Goal: Task Accomplishment & Management: Complete application form

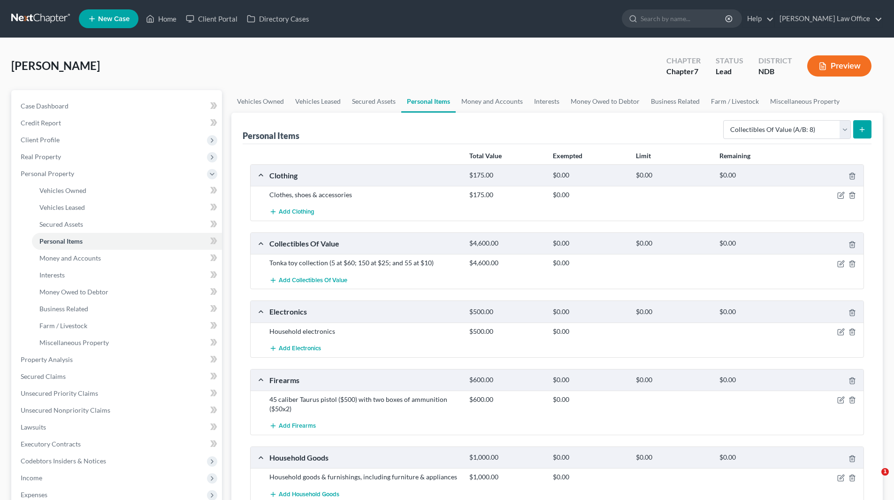
select select "collectibles_of_value"
click at [101, 292] on span "Money Owed to Debtor" at bounding box center [73, 292] width 69 height 8
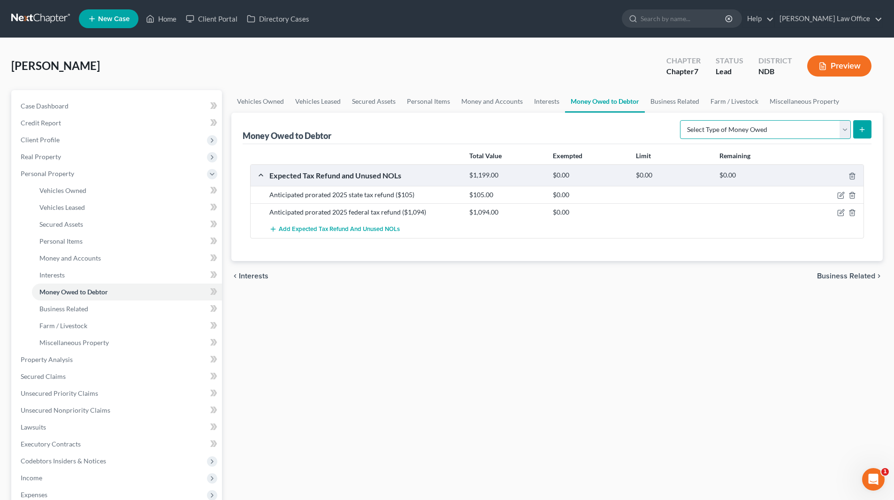
click at [845, 129] on select "Select Type of Money Owed Accounts Receivable (A/B: 38) Alimony (A/B: 29) Child…" at bounding box center [765, 129] width 171 height 19
select select "unpaid_wages"
click at [682, 120] on select "Select Type of Money Owed Accounts Receivable (A/B: 38) Alimony (A/B: 29) Child…" at bounding box center [765, 129] width 171 height 19
click at [862, 125] on button "submit" at bounding box center [862, 129] width 18 height 18
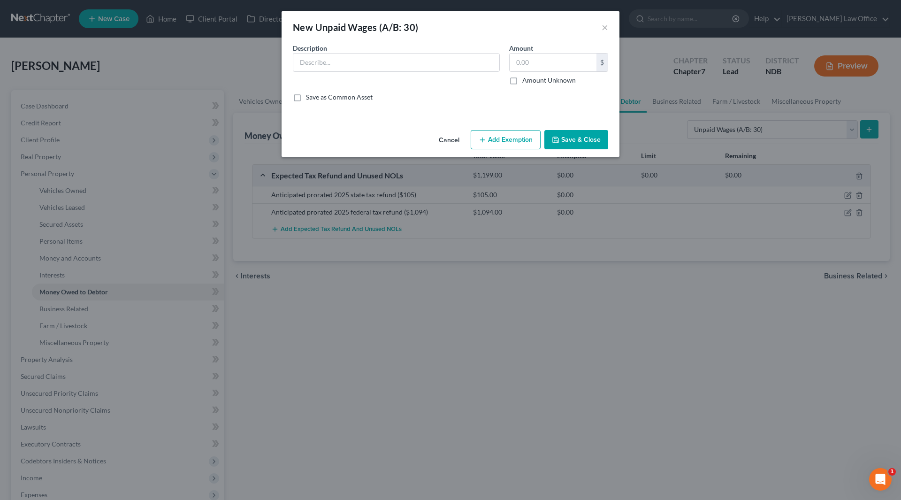
click at [327, 53] on label "Description *" at bounding box center [310, 48] width 34 height 10
click at [327, 64] on input "text" at bounding box center [396, 63] width 206 height 18
type input "Net wages earned but unpaid"
click at [543, 58] on input "text" at bounding box center [553, 63] width 87 height 18
type input "1.00"
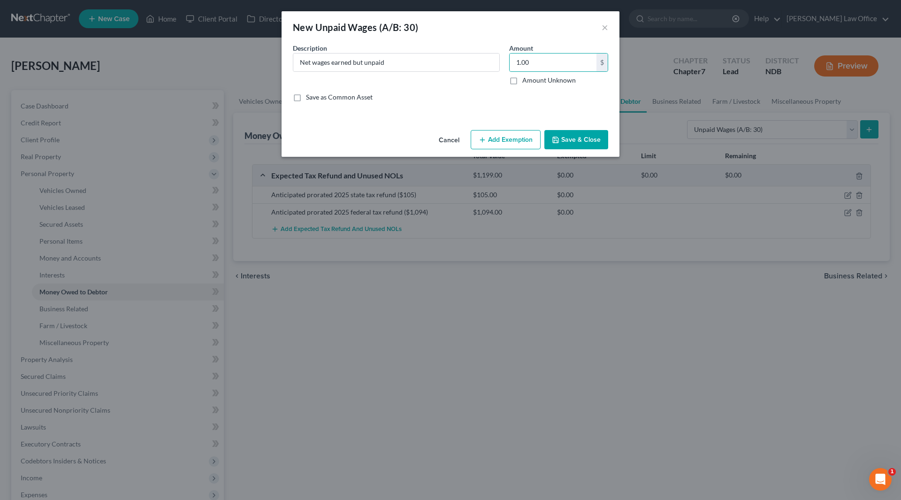
click at [579, 139] on button "Save & Close" at bounding box center [577, 140] width 64 height 20
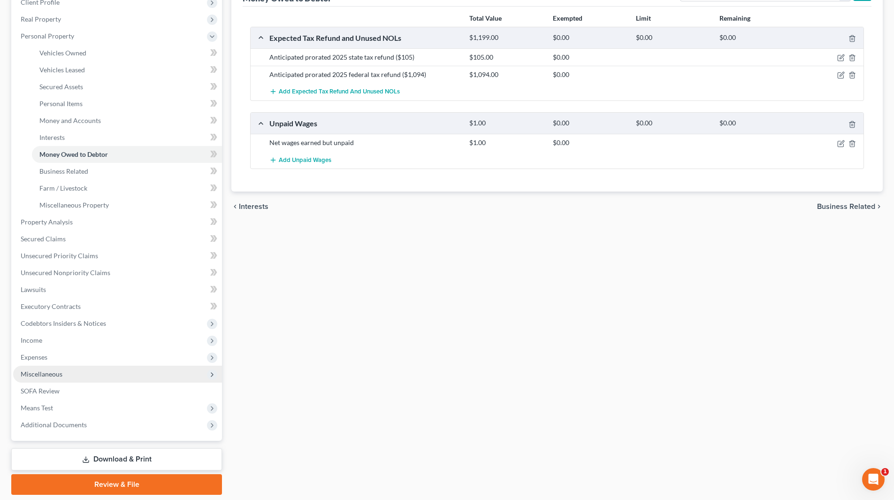
scroll to position [141, 0]
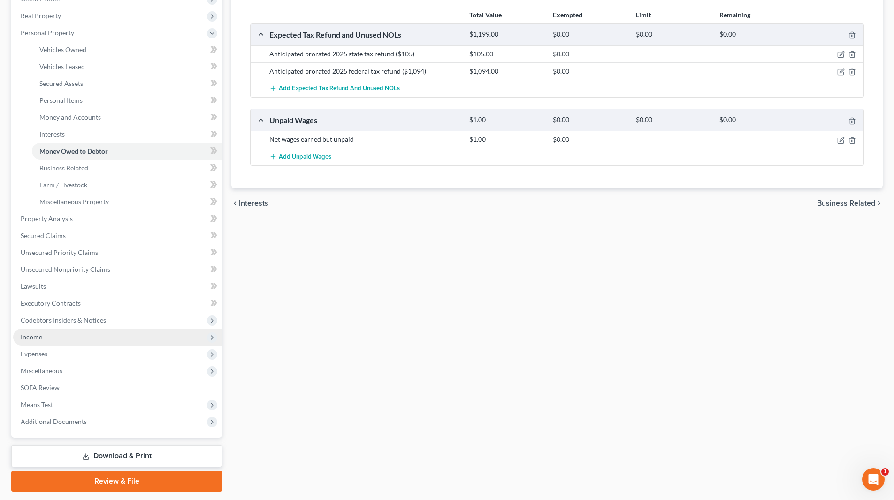
click at [42, 337] on span "Income" at bounding box center [117, 337] width 209 height 17
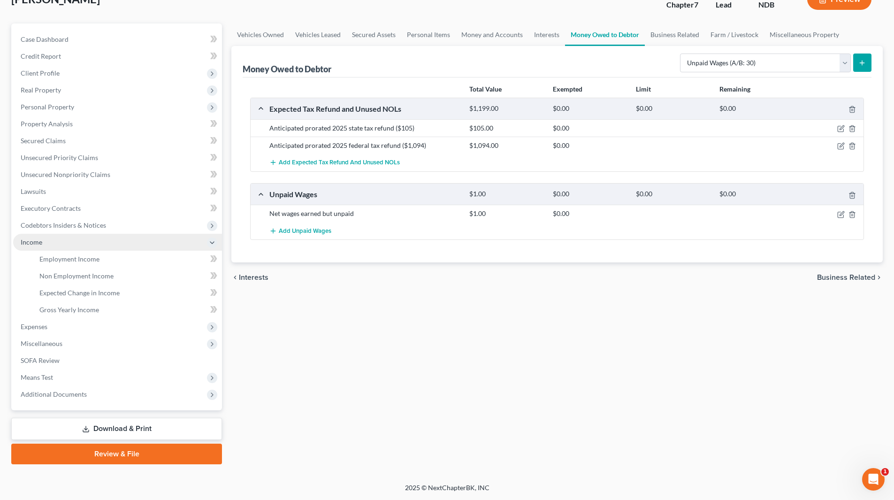
scroll to position [67, 0]
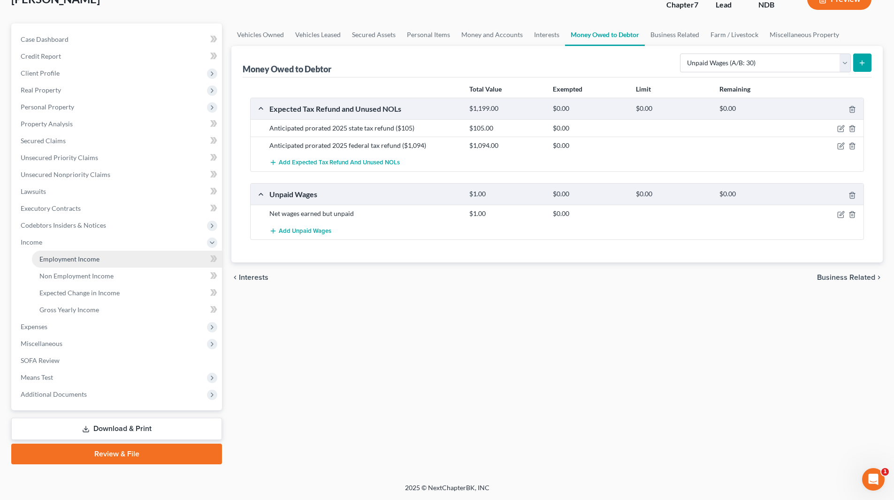
click at [71, 256] on span "Employment Income" at bounding box center [69, 259] width 60 height 8
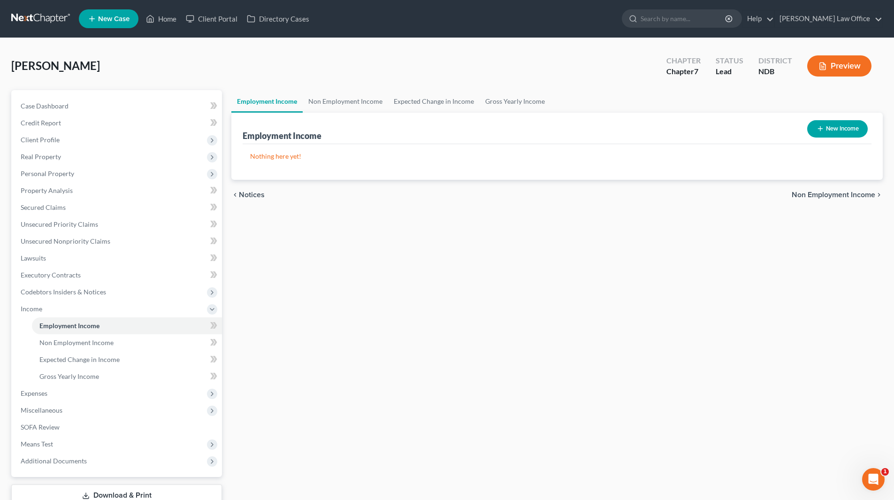
click at [821, 130] on icon "button" at bounding box center [821, 129] width 8 height 8
select select "0"
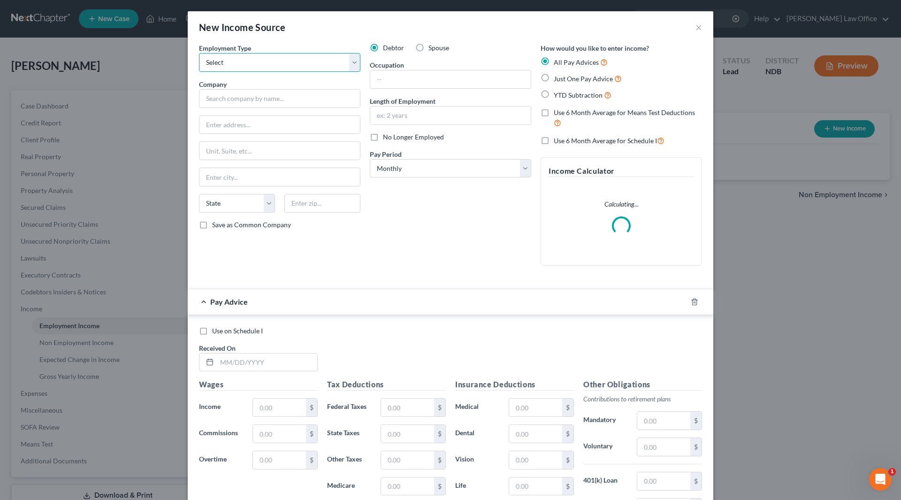
click at [221, 56] on select "Select Full or [DEMOGRAPHIC_DATA] Employment Self Employment" at bounding box center [279, 62] width 161 height 19
select select "0"
click at [199, 53] on select "Select Full or [DEMOGRAPHIC_DATA] Employment Self Employment" at bounding box center [279, 62] width 161 height 19
click at [224, 92] on input "text" at bounding box center [279, 98] width 161 height 19
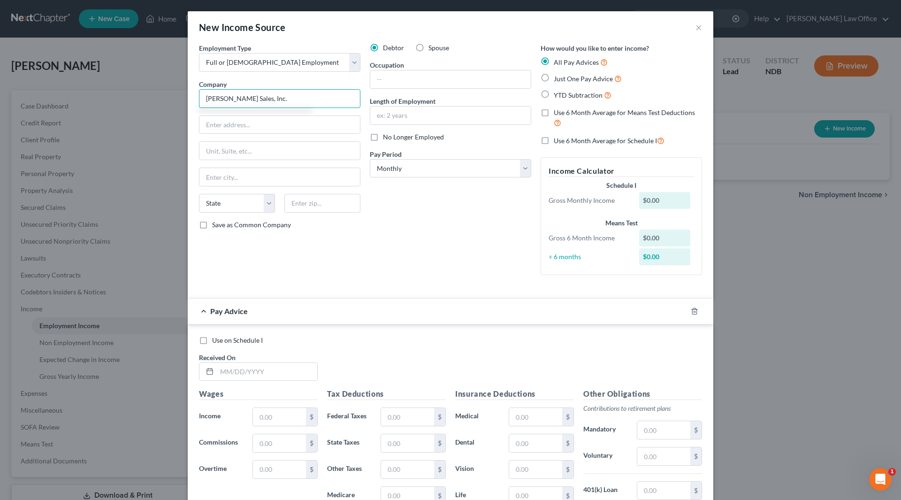
type input "[PERSON_NAME] Sales, Inc."
type input "[STREET_ADDRESS]"
type input "[PERSON_NAME]"
select select "29"
type input "58047"
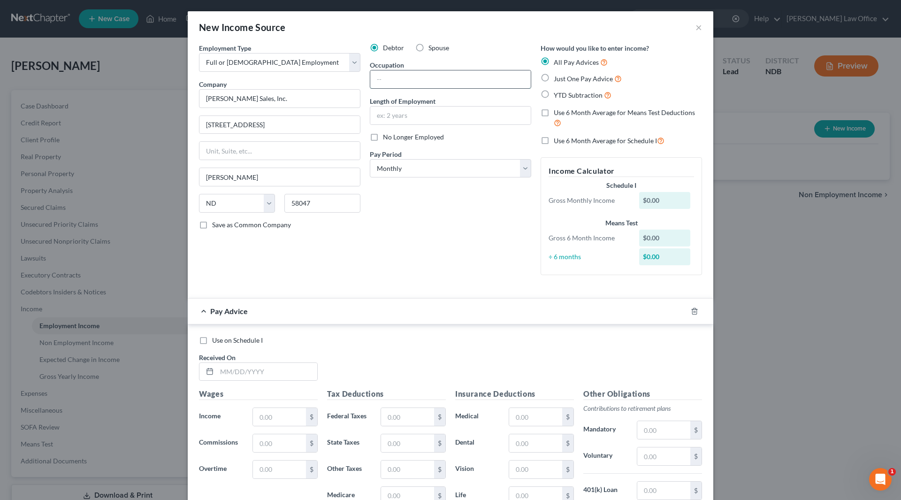
click at [403, 76] on input "text" at bounding box center [450, 79] width 161 height 18
type input "Welder"
click at [426, 118] on input "text" at bounding box center [450, 116] width 161 height 18
type input "12 yrs"
click at [451, 166] on select "Select Monthly Twice Monthly Every Other Week Weekly" at bounding box center [450, 168] width 161 height 19
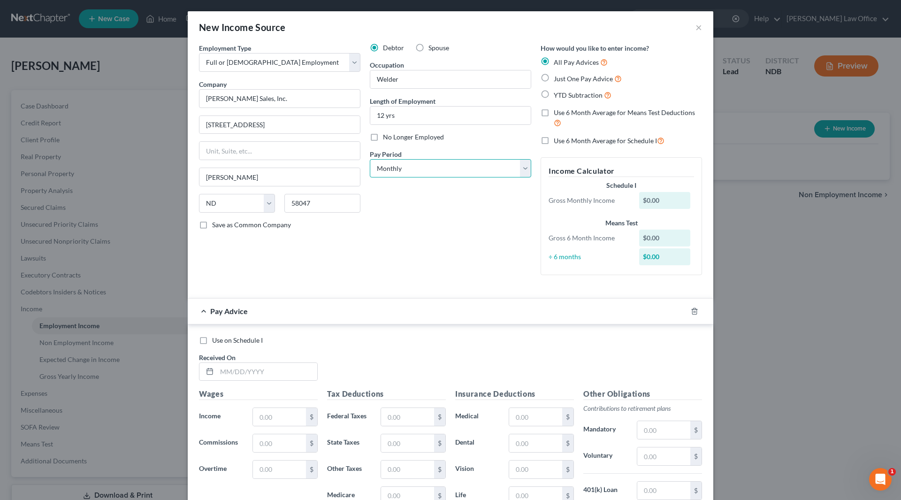
select select "2"
click at [370, 159] on select "Select Monthly Twice Monthly Every Other Week Weekly" at bounding box center [450, 168] width 161 height 19
click at [272, 376] on input "text" at bounding box center [267, 372] width 100 height 18
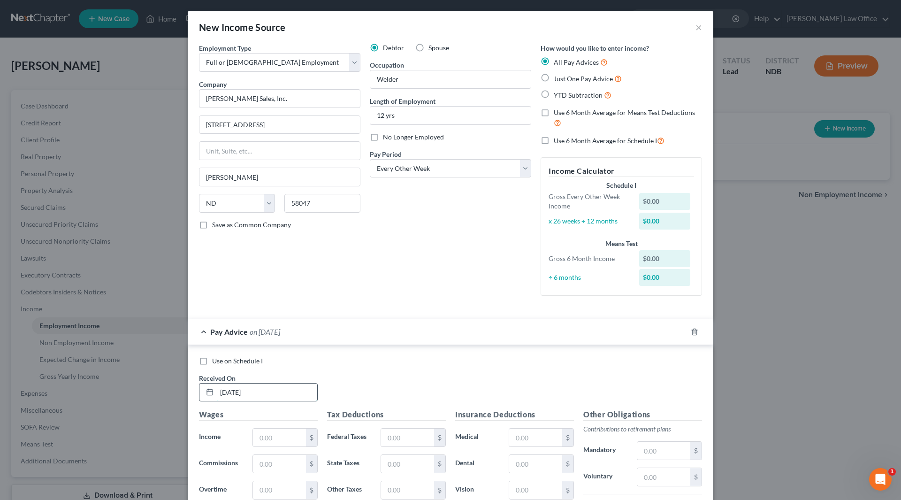
type input "[DATE]"
type input "2,528.66"
click at [681, 332] on icon "button" at bounding box center [684, 332] width 8 height 8
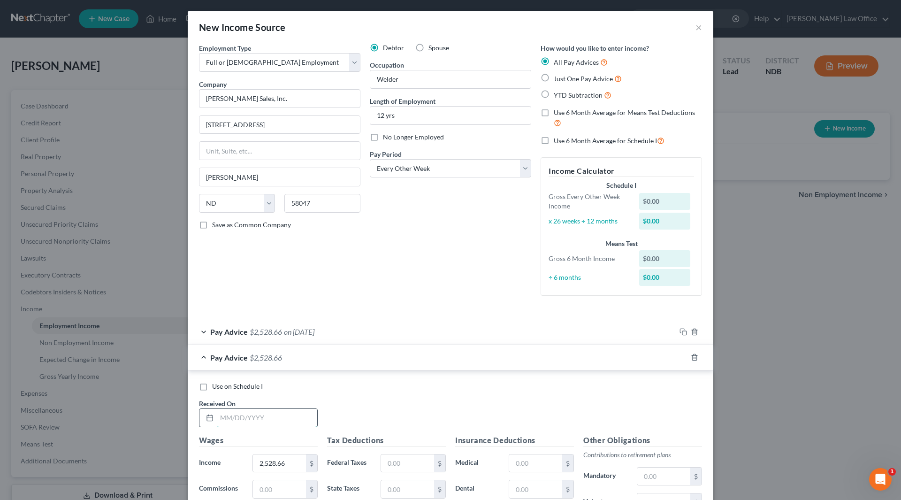
click at [267, 425] on input "text" at bounding box center [267, 418] width 100 height 18
type input "[DATE]"
type input "2,213.88"
click at [683, 360] on rect "button" at bounding box center [685, 358] width 4 height 4
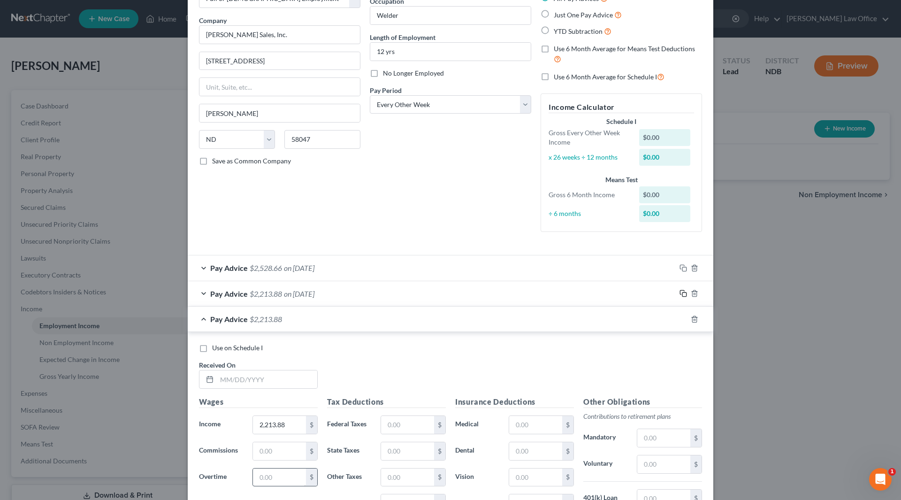
scroll to position [141, 0]
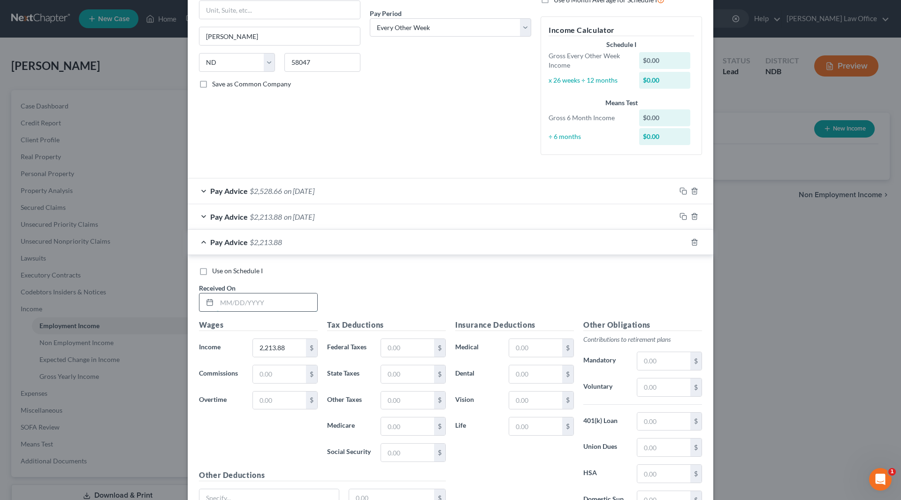
click at [257, 299] on input "text" at bounding box center [267, 302] width 100 height 18
type input "[DATE]"
type input "2,016.96"
click at [680, 243] on icon "button" at bounding box center [684, 242] width 8 height 8
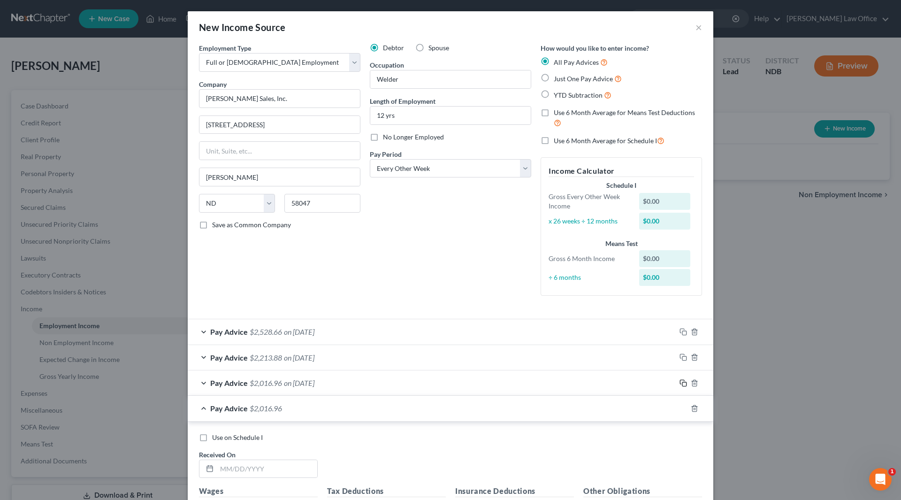
scroll to position [255, 0]
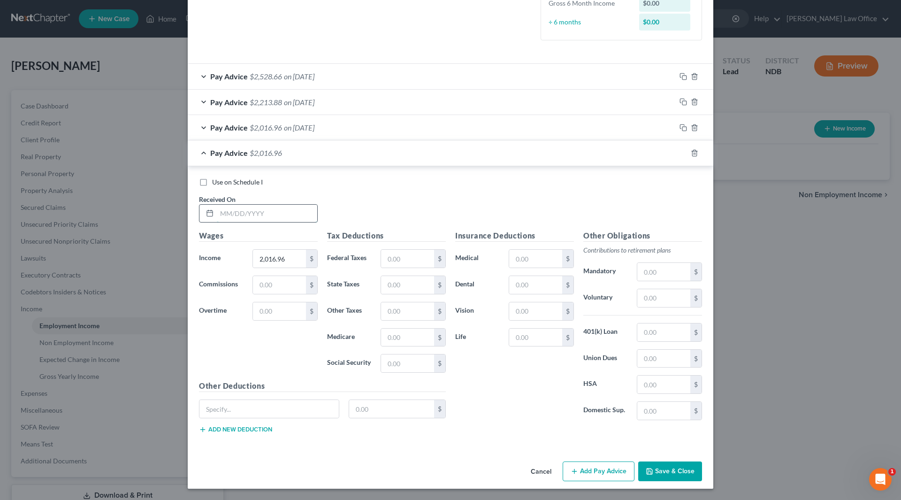
click at [293, 211] on input "text" at bounding box center [267, 214] width 100 height 18
type input "[DATE]"
type input "2,370.44"
click at [683, 155] on rect "button" at bounding box center [685, 154] width 4 height 4
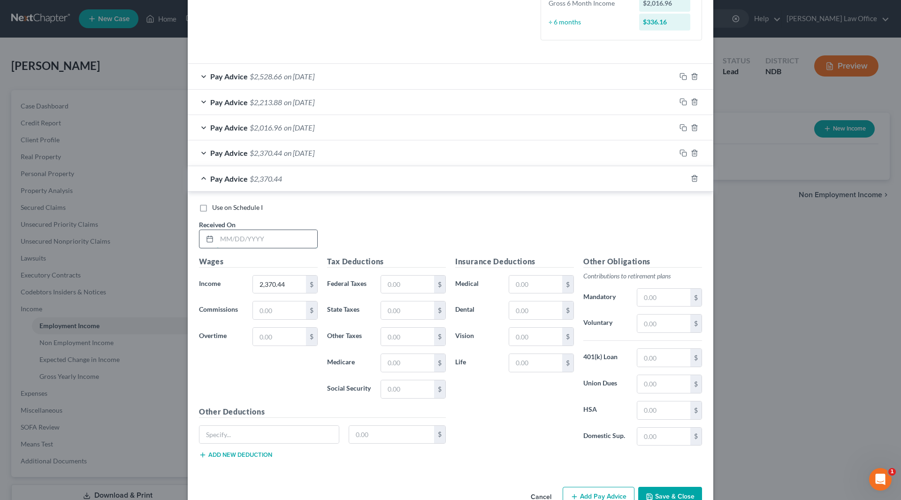
click at [277, 242] on input "text" at bounding box center [267, 239] width 100 height 18
type input "[DATE]"
type input "2,115.26"
click at [680, 180] on icon "button" at bounding box center [684, 179] width 8 height 8
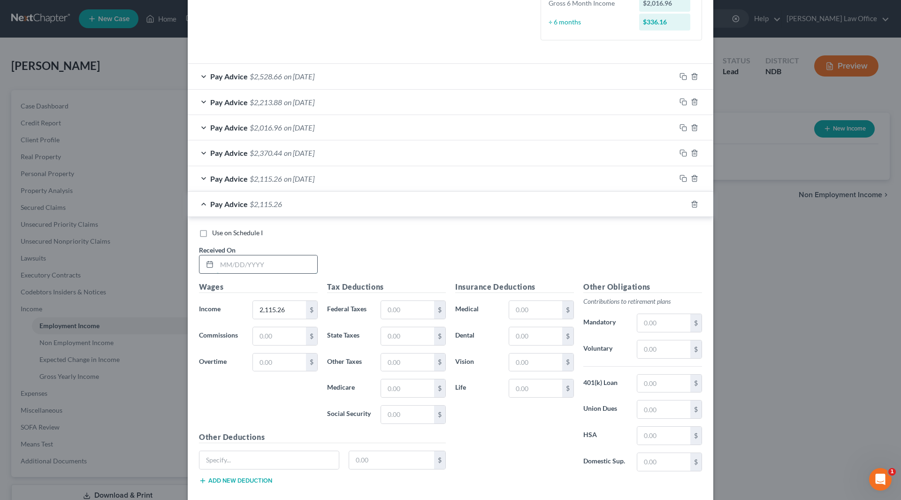
click at [294, 268] on input "text" at bounding box center [267, 264] width 100 height 18
type input "[DATE]"
type input "3,071.89"
click at [680, 204] on icon "button" at bounding box center [684, 204] width 8 height 8
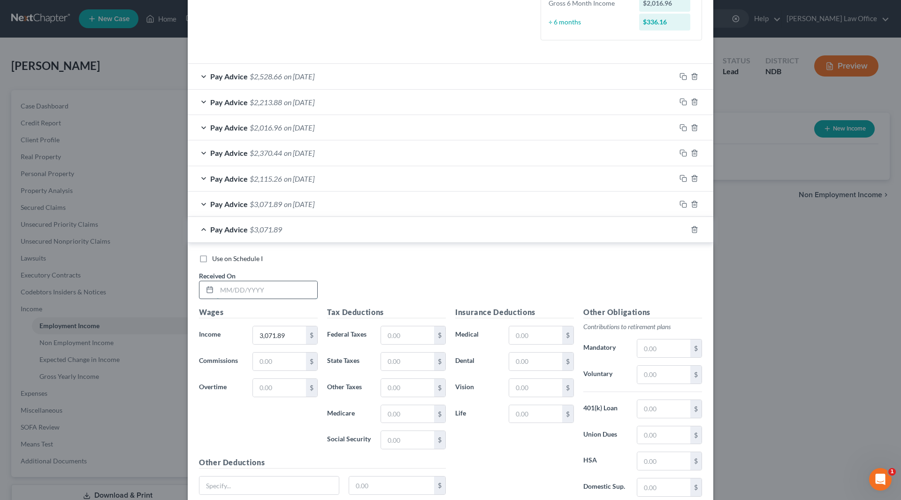
click at [289, 293] on input "text" at bounding box center [267, 290] width 100 height 18
type input "[DATE]"
type input "2,418.82"
click at [683, 229] on rect "button" at bounding box center [685, 231] width 4 height 4
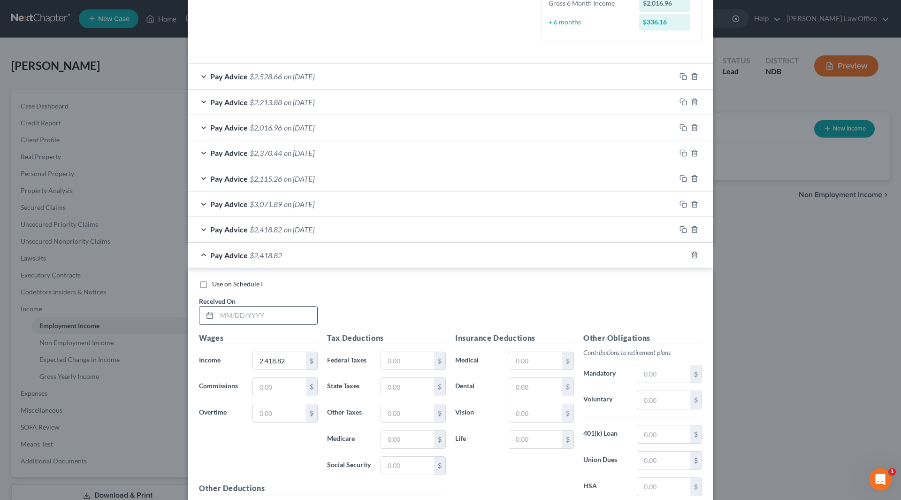
click at [294, 312] on input "text" at bounding box center [267, 316] width 100 height 18
type input "[DATE]"
type input "2,348.28"
click at [678, 251] on div at bounding box center [695, 254] width 38 height 15
click at [681, 255] on icon "button" at bounding box center [684, 255] width 8 height 8
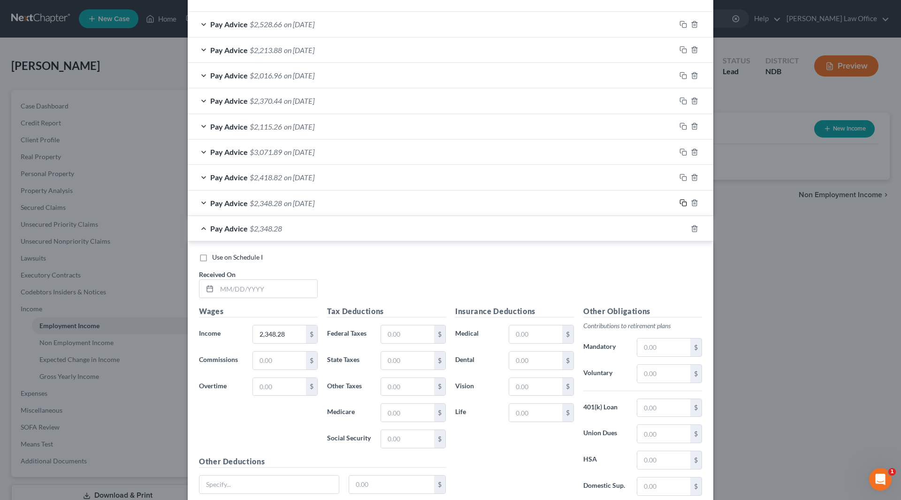
scroll to position [383, 0]
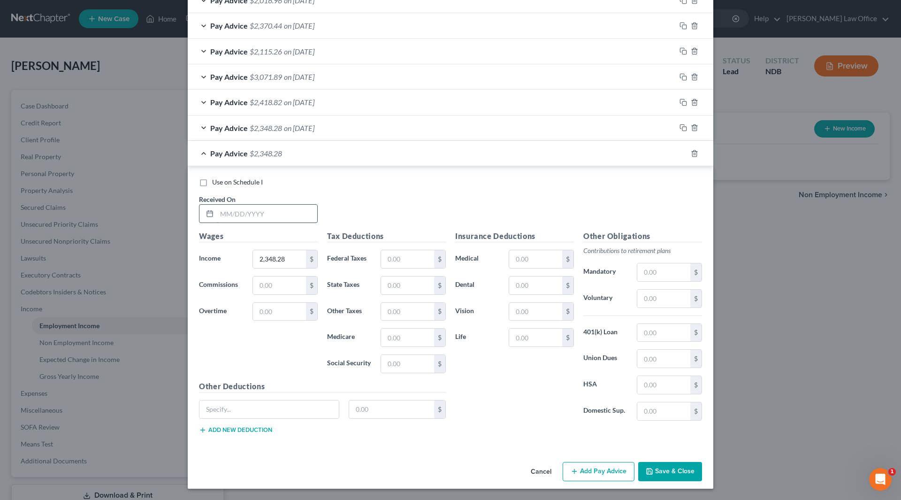
click at [276, 210] on input "text" at bounding box center [267, 214] width 100 height 18
type input "[DATE]"
type input "2,642.68"
click at [680, 153] on icon "button" at bounding box center [684, 154] width 8 height 8
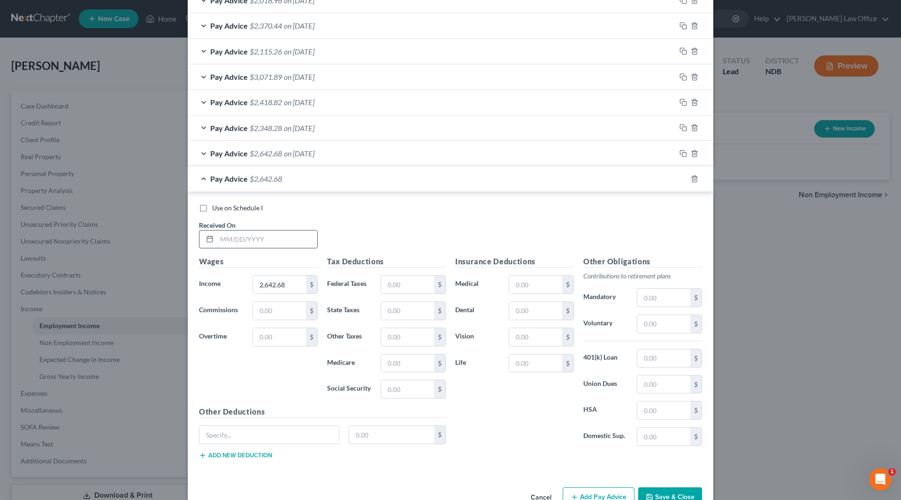
click at [285, 240] on input "text" at bounding box center [267, 240] width 100 height 18
type input "[DATE]"
type input "2,137.42"
click at [683, 179] on rect "button" at bounding box center [685, 180] width 4 height 4
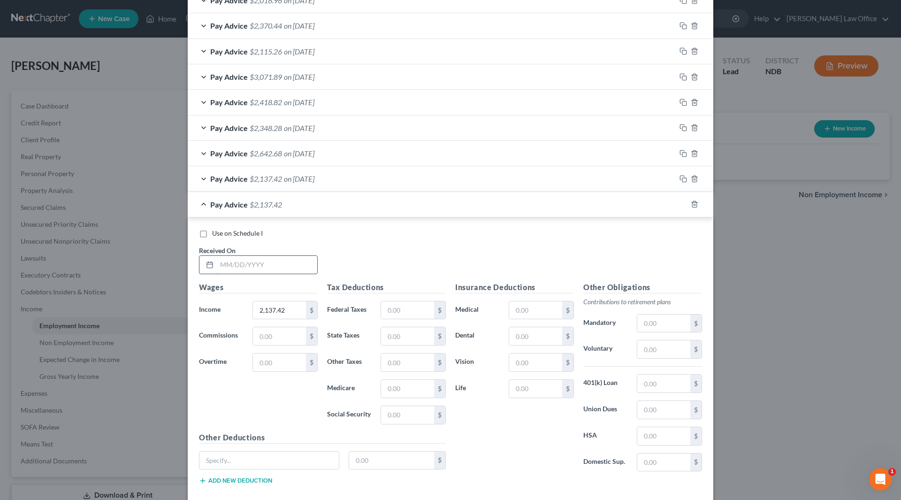
click at [246, 264] on input "text" at bounding box center [267, 265] width 100 height 18
type input "[DATE]"
type input "2,386.23"
click at [212, 232] on label "Use on Schedule I" at bounding box center [237, 233] width 51 height 9
click at [216, 232] on input "Use on Schedule I" at bounding box center [219, 232] width 6 height 6
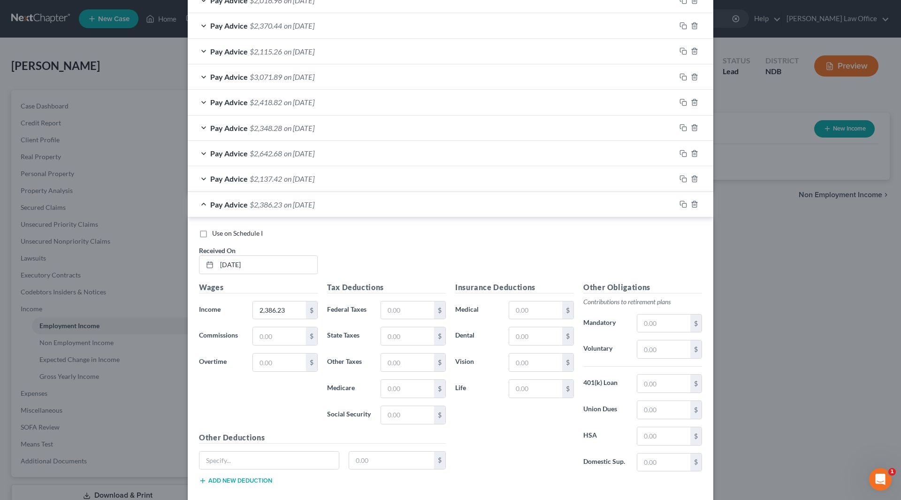
checkbox input "true"
click at [395, 309] on input "text" at bounding box center [407, 310] width 53 height 18
type input "241"
type input "1.00"
type input "22.36"
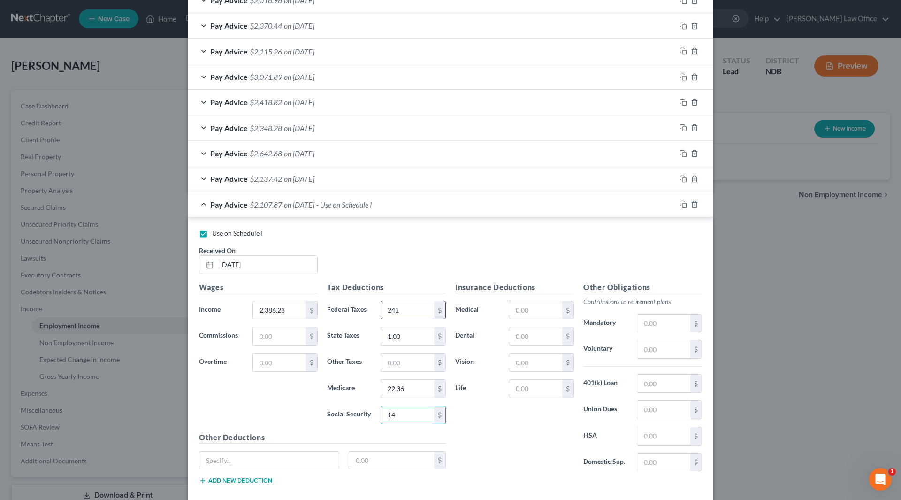
type input "1"
type input "142.64"
click at [531, 306] on input "text" at bounding box center [535, 310] width 53 height 18
type input "17.97"
type input "17.68"
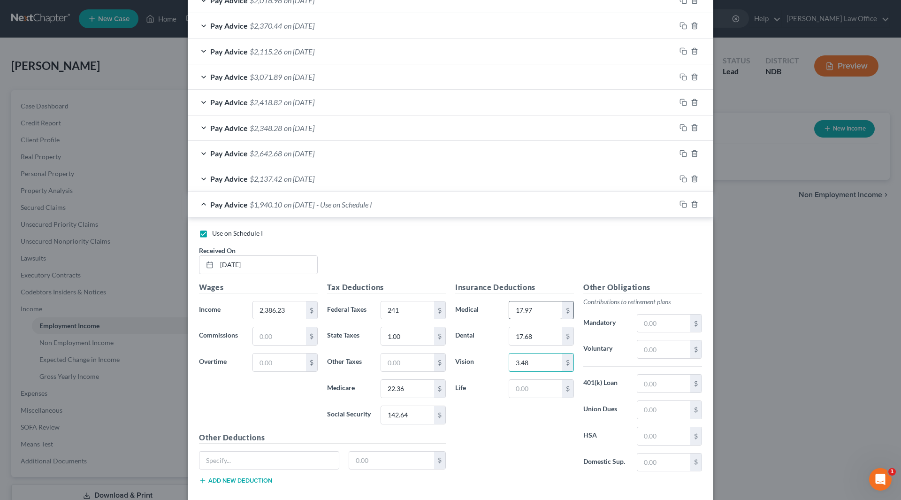
type input "3.48"
type input "14.88"
click at [656, 344] on input "text" at bounding box center [664, 349] width 53 height 18
type input "119.31"
click at [666, 379] on input "text" at bounding box center [664, 384] width 53 height 18
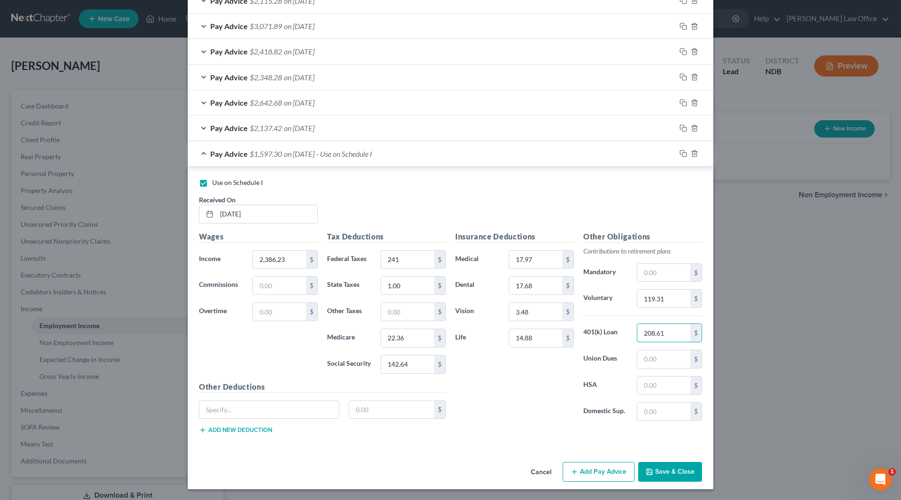
scroll to position [434, 0]
type input "208.61"
click at [227, 414] on input "text" at bounding box center [269, 409] width 139 height 18
type input "Aflac"
type input "6.72"
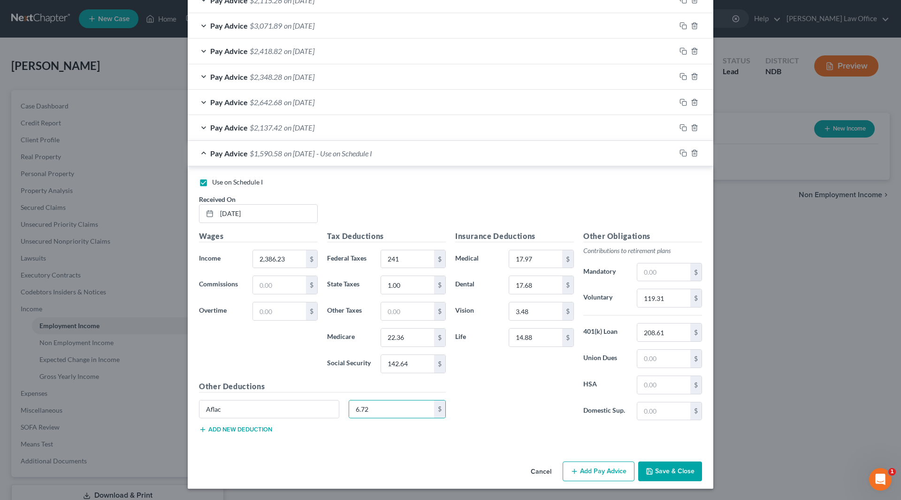
click at [229, 427] on button "Add new deduction" at bounding box center [235, 430] width 73 height 8
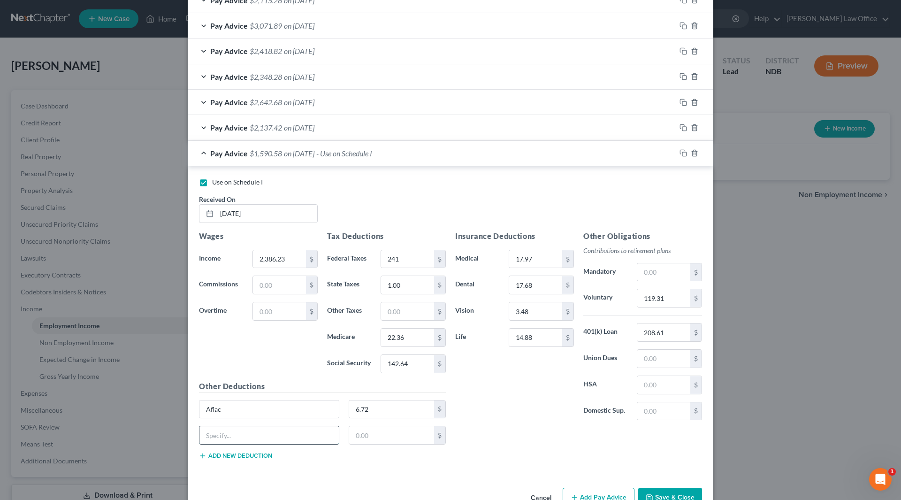
click at [229, 427] on input "text" at bounding box center [269, 435] width 139 height 18
type input "Accident"
type input "14.76"
click at [230, 453] on button "Add new deduction" at bounding box center [235, 456] width 73 height 8
click at [231, 482] on button "Add new deduction" at bounding box center [235, 482] width 73 height 8
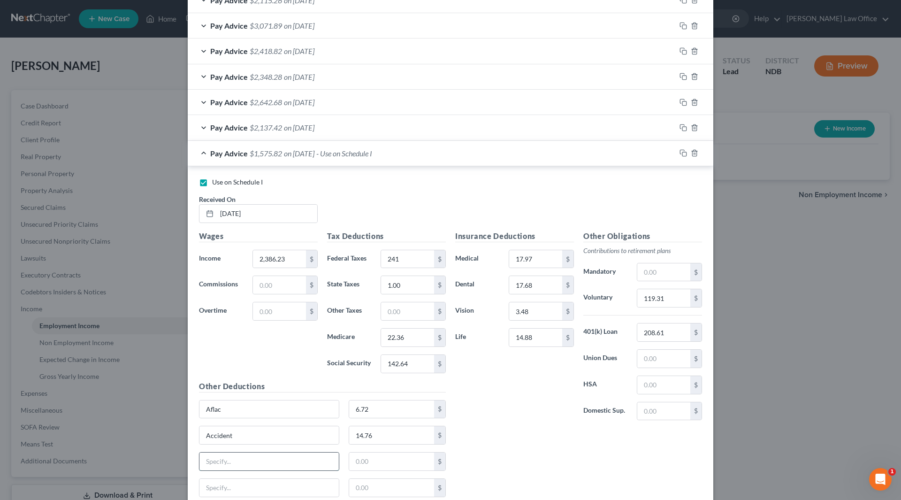
click at [238, 463] on input "text" at bounding box center [269, 462] width 139 height 18
type input "[MEDICAL_DATA]"
type input "25.03"
type input "Disability"
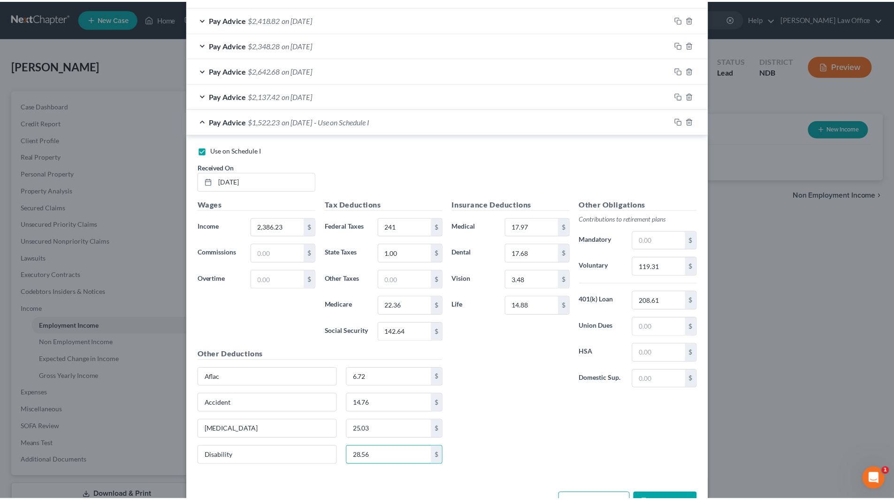
scroll to position [497, 0]
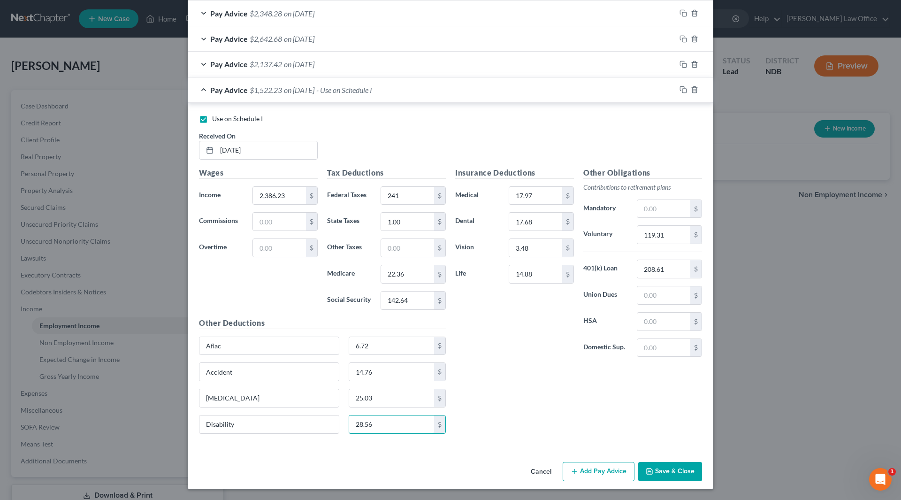
type input "28.56"
click at [659, 468] on button "Save & Close" at bounding box center [670, 472] width 64 height 20
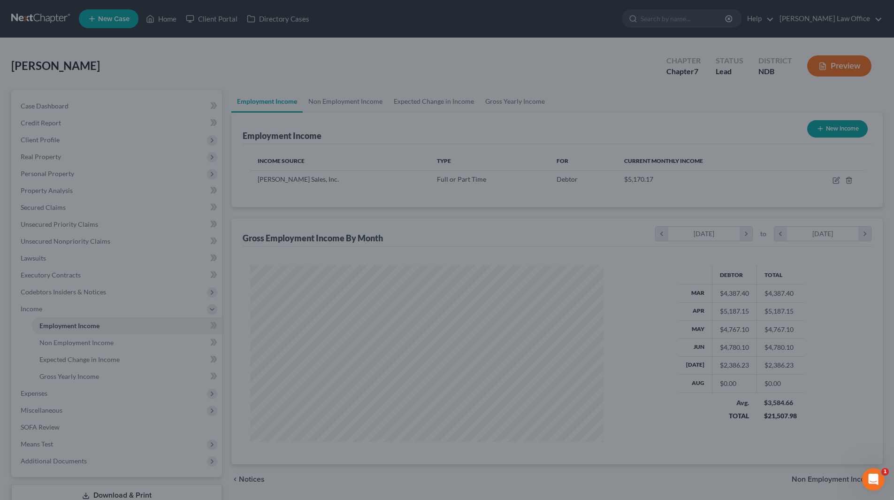
scroll to position [469280, 469087]
